Goal: Task Accomplishment & Management: Use online tool/utility

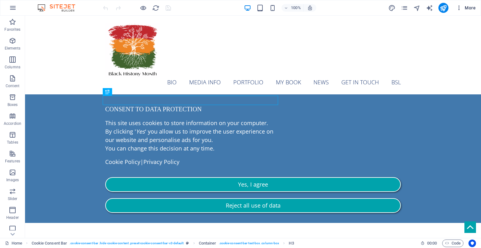
click at [460, 8] on icon "button" at bounding box center [459, 8] width 6 height 6
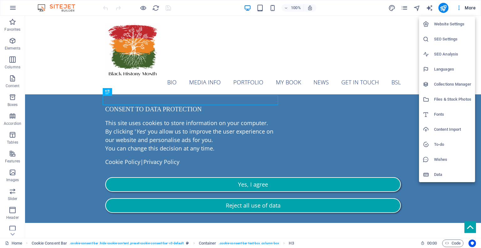
click at [441, 85] on h6 "Collections Manager" at bounding box center [452, 84] width 37 height 8
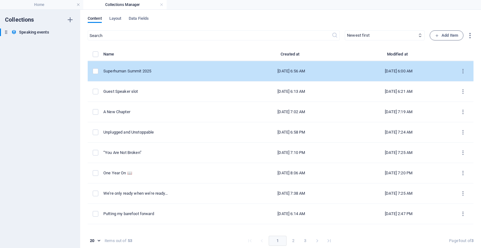
click at [350, 72] on div "[DATE] 6:00 AM" at bounding box center [398, 71] width 97 height 6
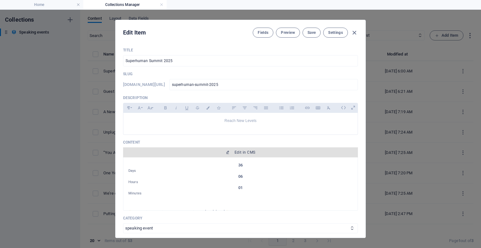
click at [246, 148] on button "Edit in CMS" at bounding box center [240, 152] width 235 height 10
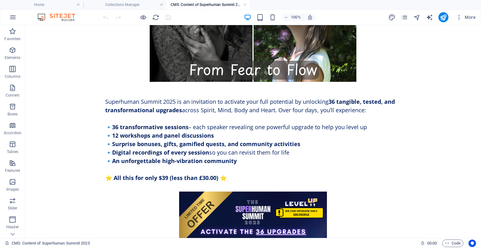
scroll to position [593, 0]
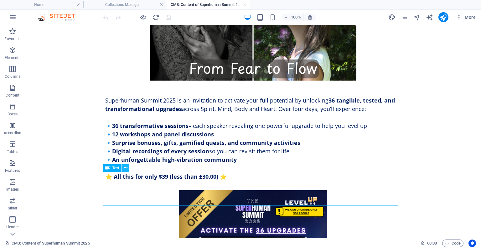
click at [126, 168] on icon at bounding box center [125, 167] width 3 height 7
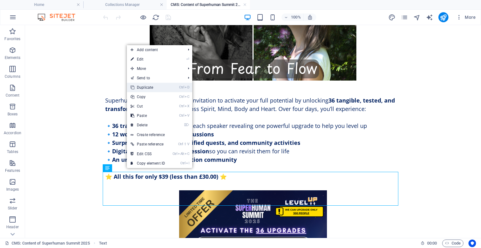
click at [148, 90] on link "Ctrl D Duplicate" at bounding box center [148, 87] width 42 height 9
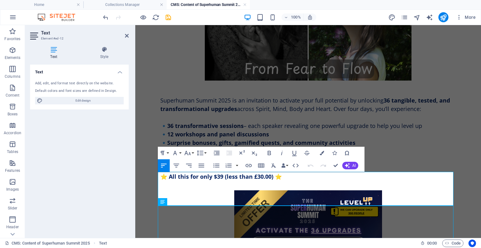
drag, startPoint x: 322, startPoint y: 184, endPoint x: 157, endPoint y: 175, distance: 164.5
click at [157, 175] on div "36 Days 06 Hours 01 Minutes ✨ I’m Speaking at the online Superhuman Summit 2025…" at bounding box center [307, 102] width 305 height 1341
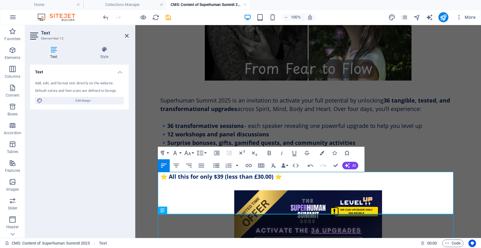
click at [214, 165] on icon "button" at bounding box center [216, 165] width 6 height 4
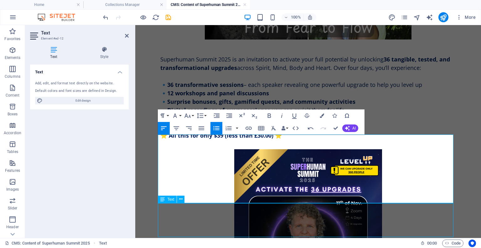
scroll to position [647, 0]
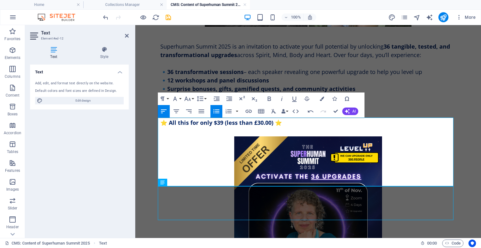
drag, startPoint x: 306, startPoint y: 235, endPoint x: 155, endPoint y: 185, distance: 158.5
click at [155, 185] on div "36 Days 06 Hours 01 Minutes ✨ I’m Speaking at the online Superhuman Summit 2025…" at bounding box center [307, 66] width 305 height 1376
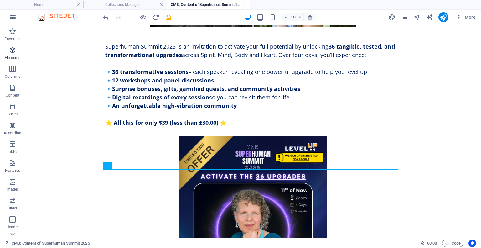
click at [11, 51] on icon "button" at bounding box center [13, 50] width 8 height 8
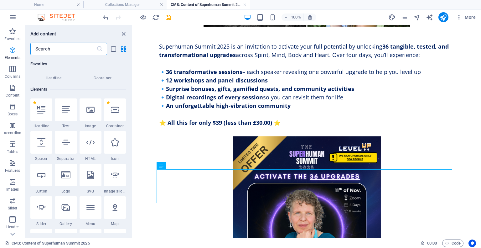
scroll to position [66, 0]
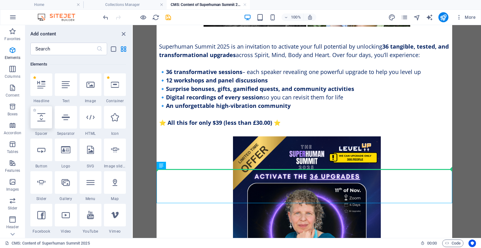
select select "px"
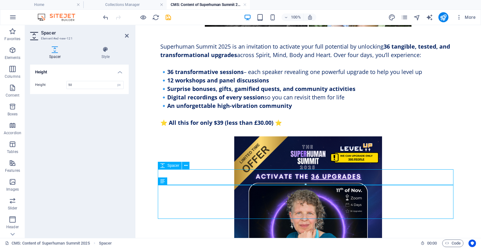
click at [185, 165] on icon at bounding box center [185, 165] width 3 height 7
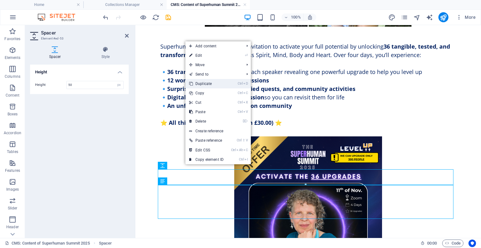
click at [204, 84] on link "Ctrl D Duplicate" at bounding box center [206, 83] width 42 height 9
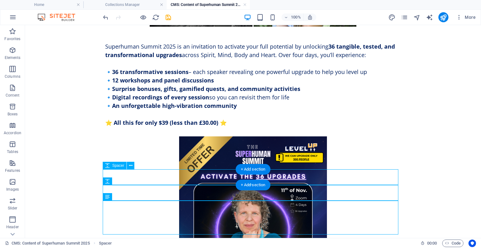
select select "px"
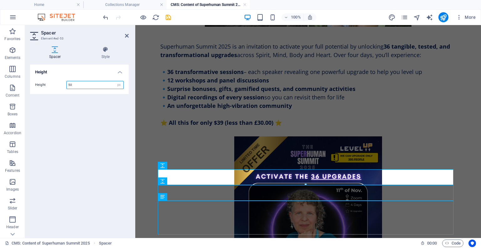
click at [70, 84] on input "50" at bounding box center [95, 85] width 57 height 8
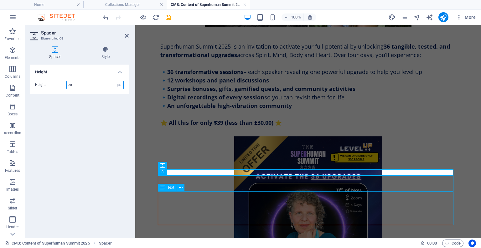
click at [171, 184] on div "Text" at bounding box center [167, 187] width 19 height 8
type input "20"
click at [171, 184] on div "Text" at bounding box center [167, 187] width 19 height 8
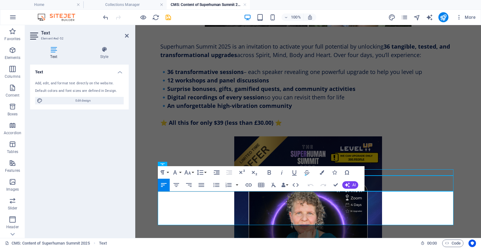
select select "px"
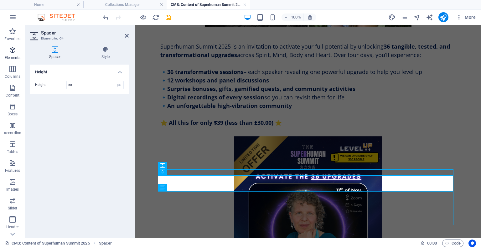
click at [13, 52] on icon "button" at bounding box center [13, 50] width 8 height 8
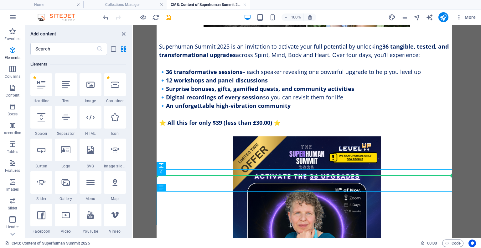
click at [201, 176] on div at bounding box center [304, 175] width 295 height 2
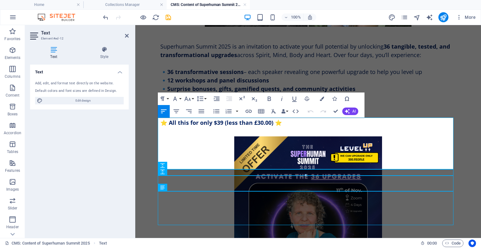
drag, startPoint x: 230, startPoint y: 122, endPoint x: 300, endPoint y: 123, distance: 69.8
click at [272, 98] on icon "button" at bounding box center [269, 99] width 8 height 8
click at [282, 99] on icon "button" at bounding box center [282, 99] width 8 height 8
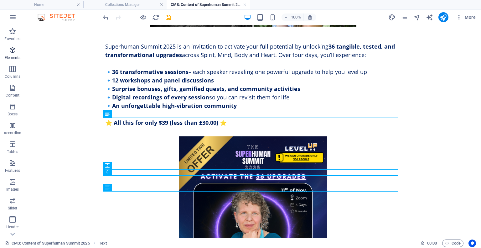
click at [13, 51] on icon "button" at bounding box center [13, 50] width 8 height 8
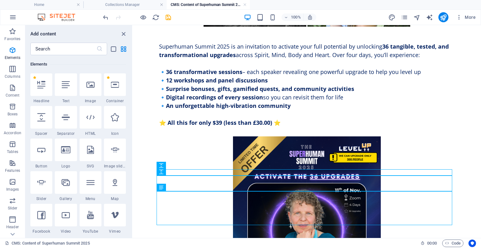
drag, startPoint x: 206, startPoint y: 175, endPoint x: 202, endPoint y: 175, distance: 3.8
click at [202, 175] on div at bounding box center [304, 175] width 295 height 2
click at [305, 175] on div at bounding box center [304, 175] width 295 height 2
click at [183, 228] on icon at bounding box center [183, 228] width 3 height 7
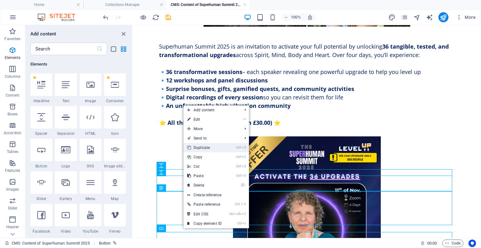
click at [211, 149] on link "Ctrl D Duplicate" at bounding box center [204, 147] width 42 height 9
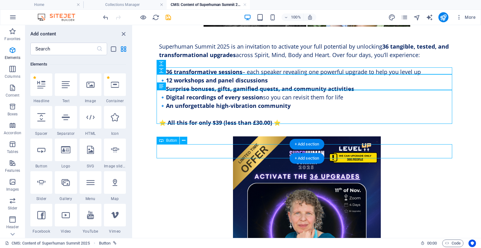
scroll to position [769, 0]
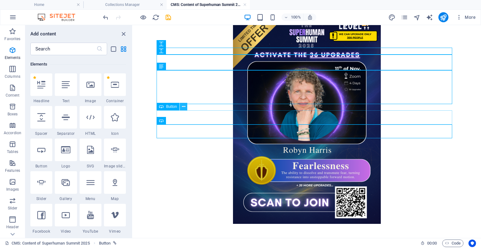
click at [184, 106] on icon at bounding box center [183, 106] width 3 height 7
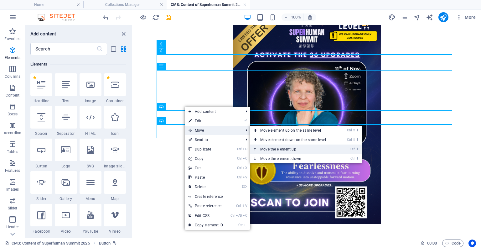
click at [272, 148] on link "Ctrl ⬆ Move the element up" at bounding box center [294, 148] width 88 height 9
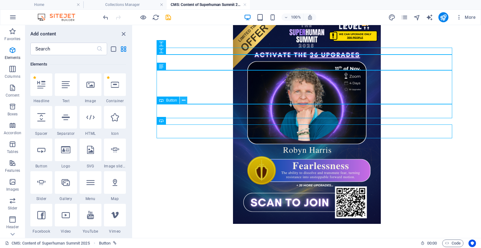
click at [183, 97] on icon at bounding box center [183, 100] width 3 height 7
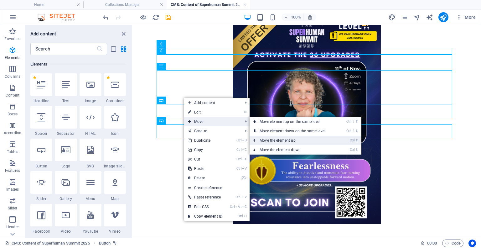
click at [274, 139] on link "Ctrl ⬆ Move the element up" at bounding box center [293, 140] width 88 height 9
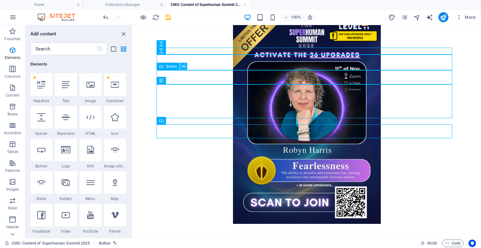
click at [187, 65] on button at bounding box center [184, 67] width 8 height 8
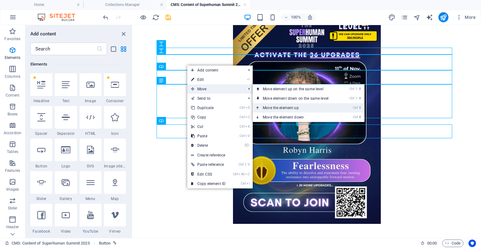
click at [280, 103] on link "Ctrl ⬆ Move the element up" at bounding box center [297, 107] width 88 height 9
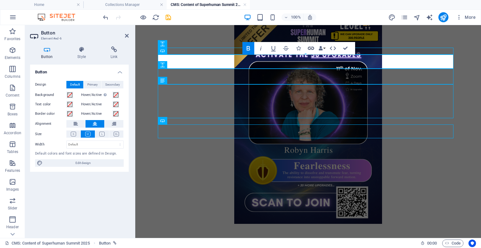
click at [310, 49] on icon "button" at bounding box center [311, 48] width 6 height 3
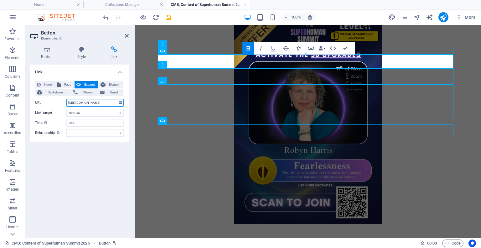
click at [84, 104] on input "[URL][DOMAIN_NAME]" at bounding box center [94, 103] width 57 height 8
type input "[URL][DOMAIN_NAME]"
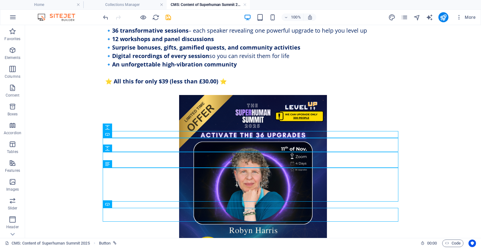
scroll to position [680, 0]
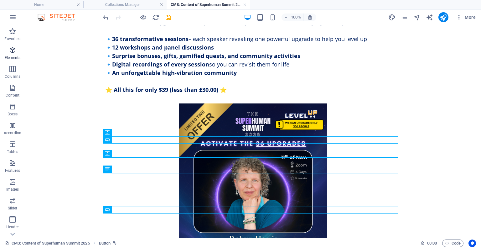
click at [16, 52] on span "Elements" at bounding box center [12, 53] width 25 height 15
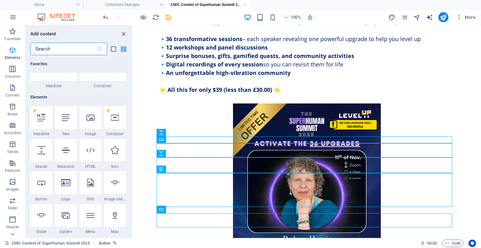
scroll to position [66, 0]
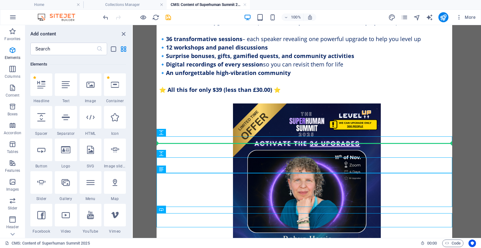
click at [244, 143] on div at bounding box center [304, 143] width 295 height 2
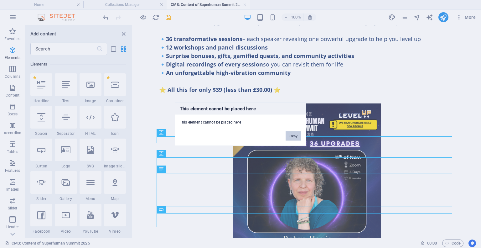
click at [294, 136] on button "Okay" at bounding box center [293, 135] width 16 height 9
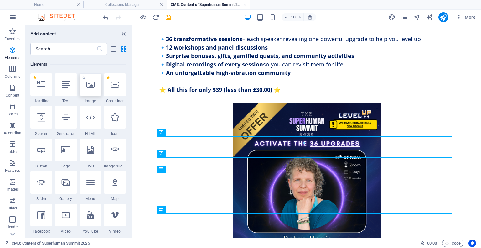
click at [88, 82] on icon at bounding box center [90, 84] width 8 height 8
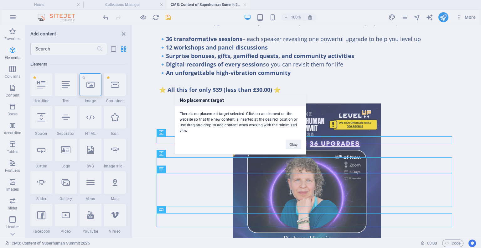
click at [88, 82] on div "No placement target There is no placement target selected. Click on an element …" at bounding box center [240, 124] width 481 height 248
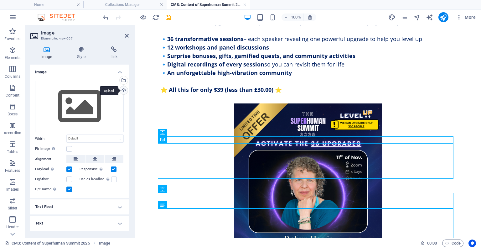
click at [124, 90] on div "Upload" at bounding box center [122, 90] width 9 height 9
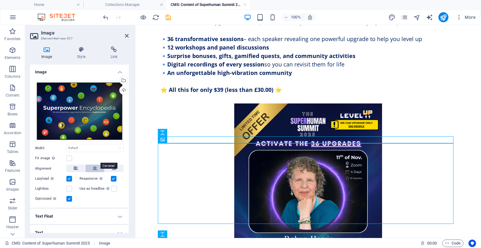
click at [96, 164] on icon at bounding box center [95, 168] width 4 height 8
click at [90, 146] on select "Default auto px rem % em vh vw" at bounding box center [95, 148] width 57 height 8
select select "%"
click at [113, 144] on select "Default auto px rem % em vh vw" at bounding box center [95, 148] width 57 height 8
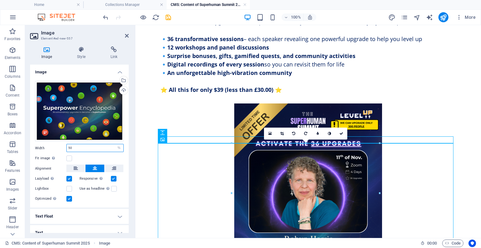
type input "50"
click at [145, 131] on body "36 Days 06 Hours 01 Minutes ✨ I’m Speaking at the online Superhuman Summit 2025…" at bounding box center [307, 92] width 345 height 1495
click at [167, 18] on icon "save" at bounding box center [168, 17] width 7 height 7
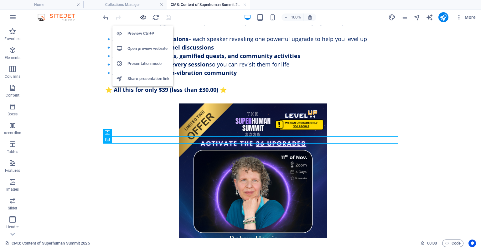
click at [144, 14] on icon "button" at bounding box center [143, 17] width 7 height 7
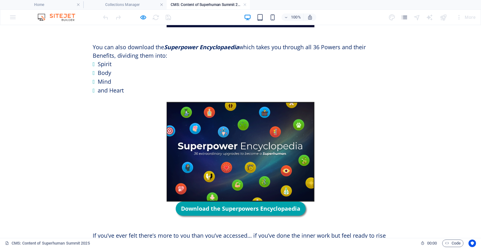
scroll to position [738, 0]
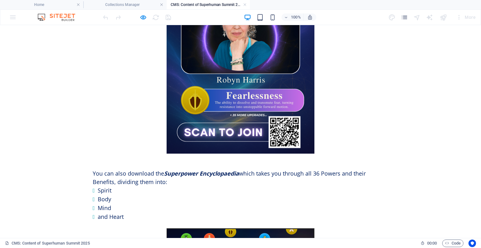
click at [143, 195] on li "Body" at bounding box center [243, 199] width 290 height 9
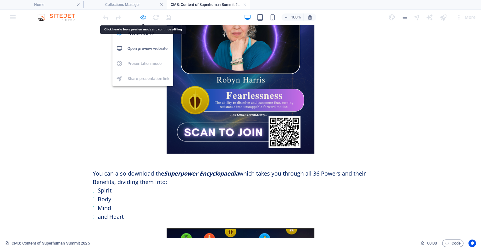
click at [145, 16] on icon "button" at bounding box center [143, 17] width 7 height 7
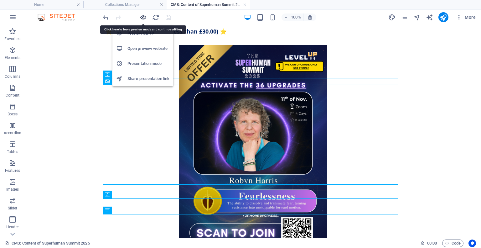
scroll to position [739, 0]
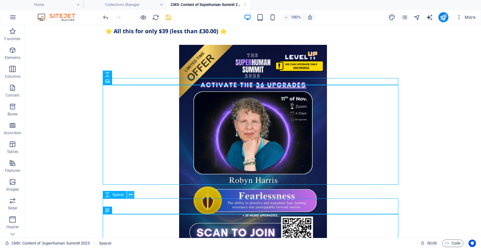
click at [130, 193] on icon at bounding box center [130, 194] width 3 height 7
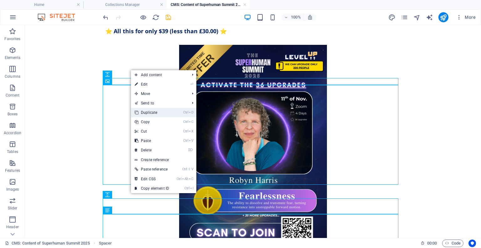
click at [159, 116] on link "Ctrl D Duplicate" at bounding box center [152, 112] width 42 height 9
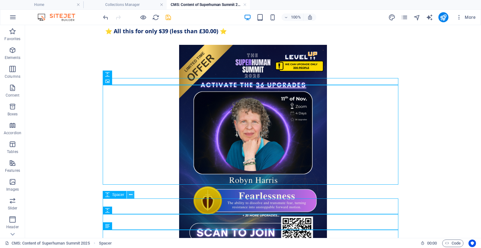
click at [131, 193] on icon at bounding box center [130, 194] width 3 height 7
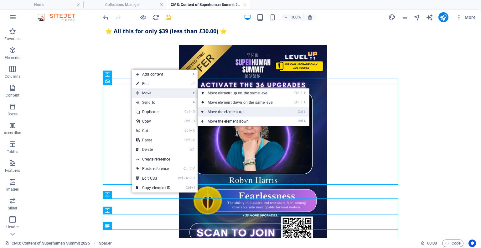
click at [215, 109] on link "Ctrl ⬆ Move the element up" at bounding box center [241, 111] width 88 height 9
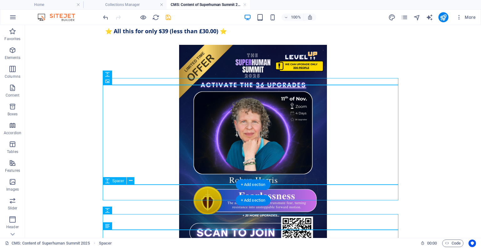
select select "px"
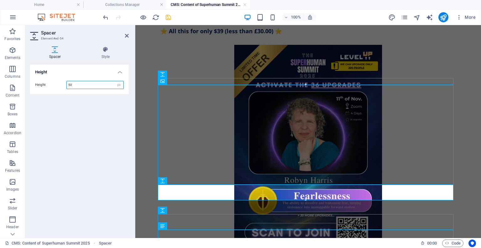
click at [70, 84] on input "50" at bounding box center [95, 85] width 57 height 8
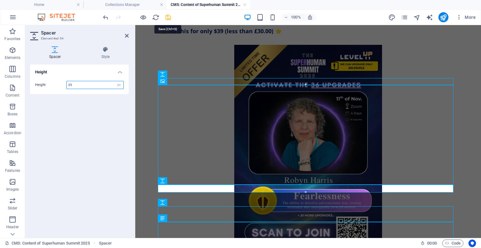
type input "25"
click at [169, 17] on icon "save" at bounding box center [168, 17] width 7 height 7
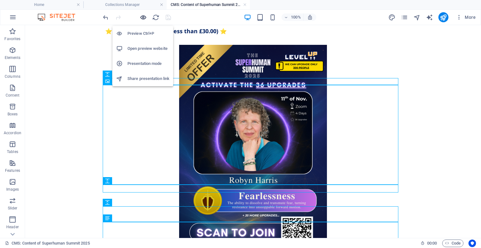
click at [144, 16] on icon "button" at bounding box center [143, 17] width 7 height 7
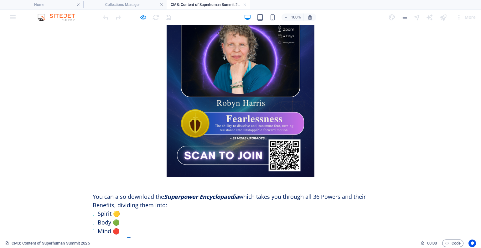
scroll to position [714, 0]
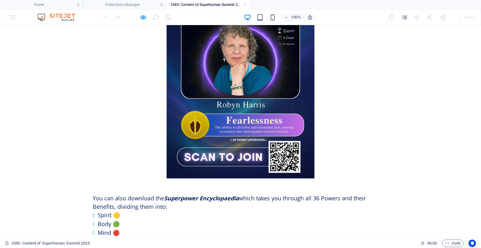
click at [127, 228] on li "Mind 🔴" at bounding box center [243, 232] width 290 height 9
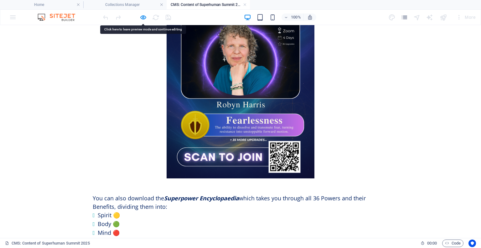
click at [119, 228] on li "Mind 🔴" at bounding box center [243, 232] width 290 height 9
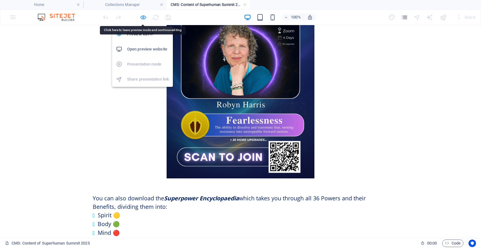
click at [144, 19] on icon "button" at bounding box center [143, 17] width 7 height 7
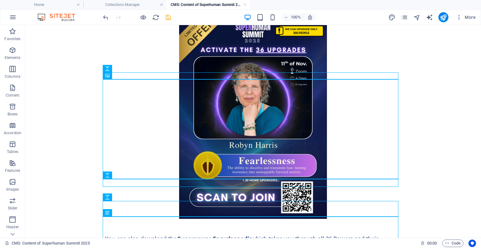
scroll to position [790, 0]
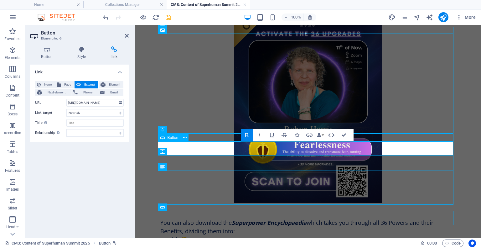
click at [169, 15] on icon "save" at bounding box center [168, 17] width 7 height 7
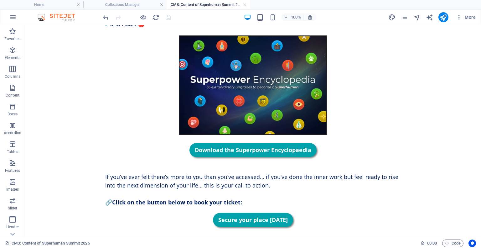
scroll to position [1047, 0]
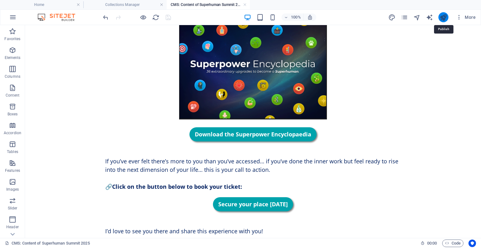
click at [442, 16] on icon "publish" at bounding box center [442, 17] width 7 height 7
click at [447, 16] on icon "publish" at bounding box center [442, 17] width 7 height 7
